Goal: Task Accomplishment & Management: Complete application form

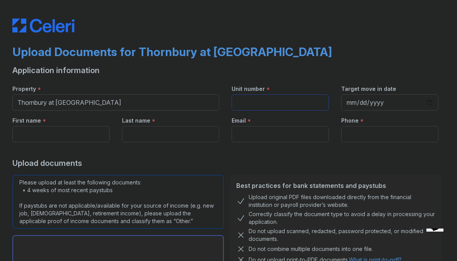
click at [271, 97] on input "Unit number" at bounding box center [279, 102] width 97 height 16
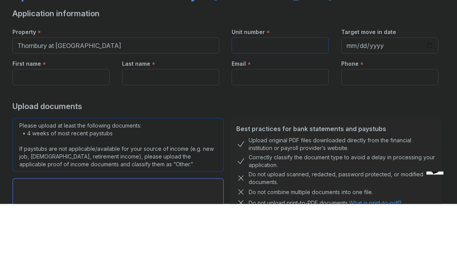
type input "1134"
type input "Theola"
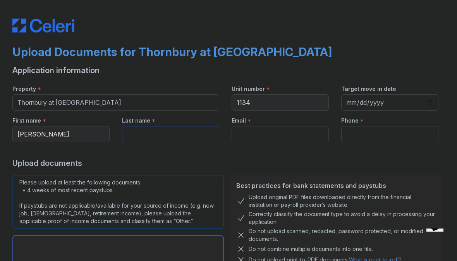
type input "Foster Mbaekwe"
type input "theolafosterm@yahoo.com"
type input "3463075344"
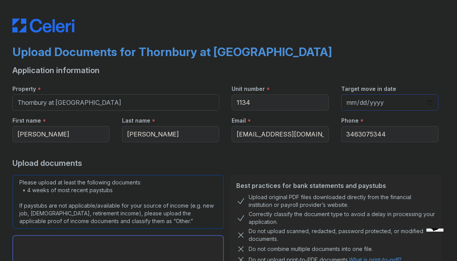
click at [386, 102] on input "Target move in date" at bounding box center [389, 102] width 97 height 16
type input "2025-08-29"
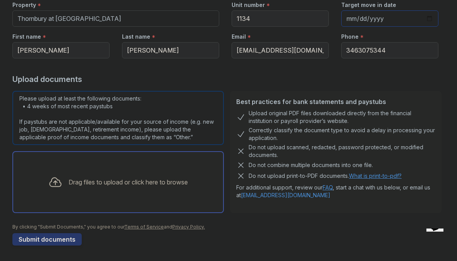
scroll to position [84, 0]
click at [113, 187] on div "Drag files to upload or click here to browse" at bounding box center [128, 182] width 119 height 9
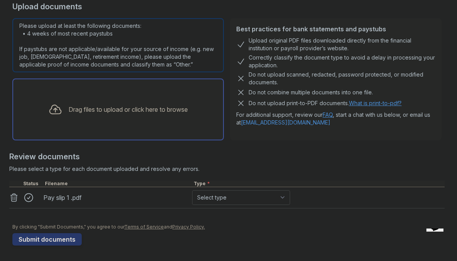
scroll to position [157, 0]
click at [221, 186] on div "Type *" at bounding box center [318, 184] width 252 height 6
click at [219, 200] on select "Select type Paystub Bank Statement Offer Letter Tax Documents Benefit Award Let…" at bounding box center [241, 197] width 98 height 15
select select "paystub"
click at [59, 236] on button "Submit documents" at bounding box center [46, 239] width 69 height 12
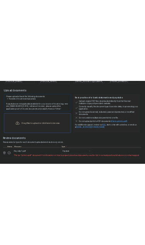
scroll to position [188, 0]
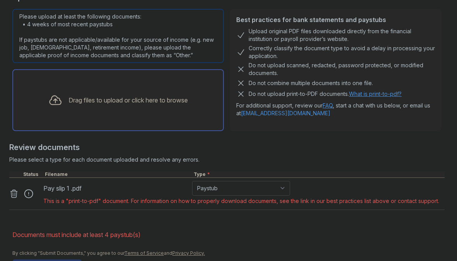
click at [279, 113] on link "[EMAIL_ADDRESS][DOMAIN_NAME]" at bounding box center [285, 113] width 89 height 7
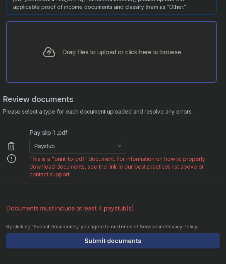
scroll to position [526, 0]
